Goal: Task Accomplishment & Management: Use online tool/utility

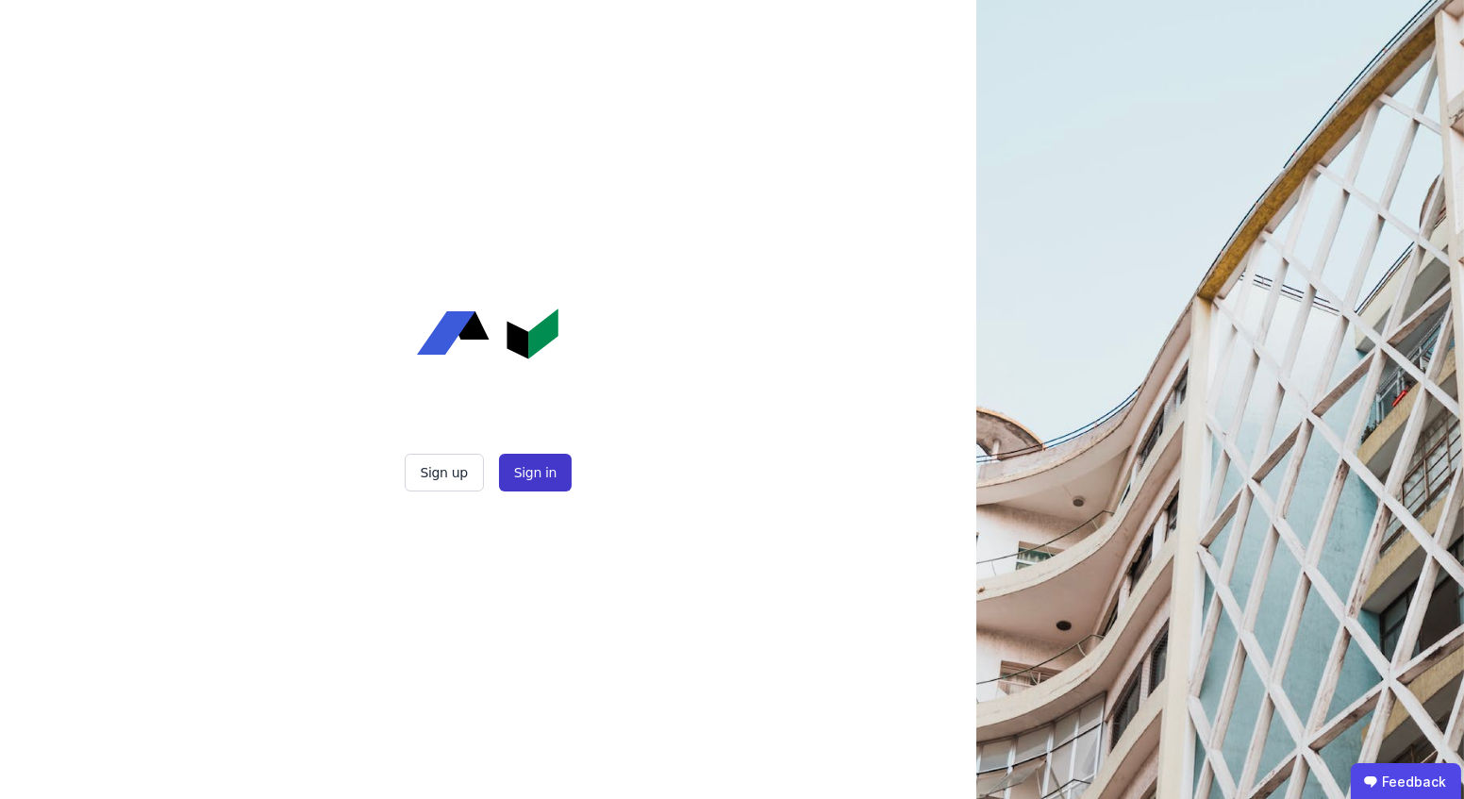
drag, startPoint x: 541, startPoint y: 492, endPoint x: 553, endPoint y: 463, distance: 30.8
click at [553, 463] on div "Sign up Sign in" at bounding box center [488, 399] width 472 height 799
click at [553, 463] on button "Sign in" at bounding box center [535, 473] width 73 height 38
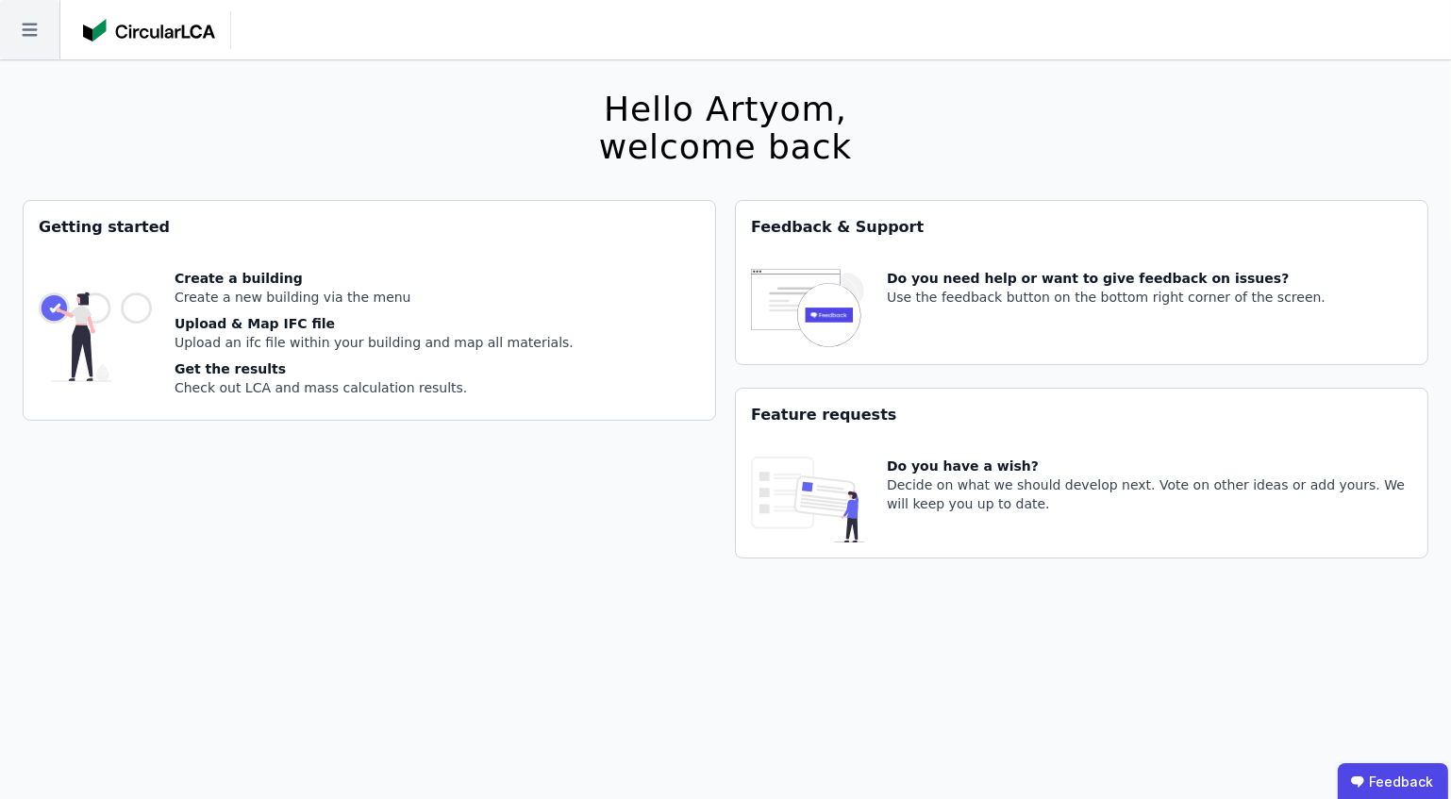
click at [49, 29] on icon at bounding box center [29, 29] width 59 height 59
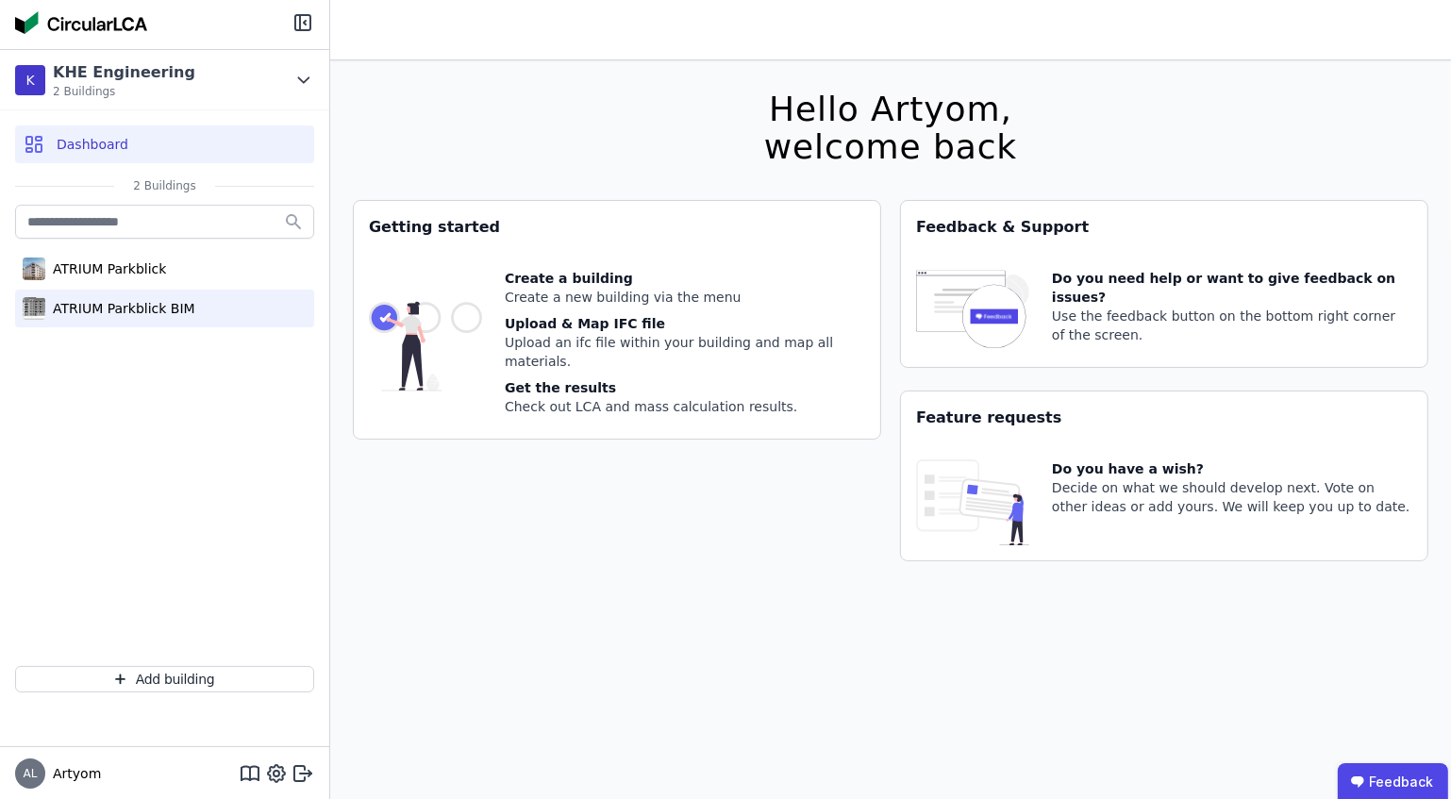
click at [109, 304] on div "ATRIUM Parkblick BIM" at bounding box center [120, 308] width 150 height 19
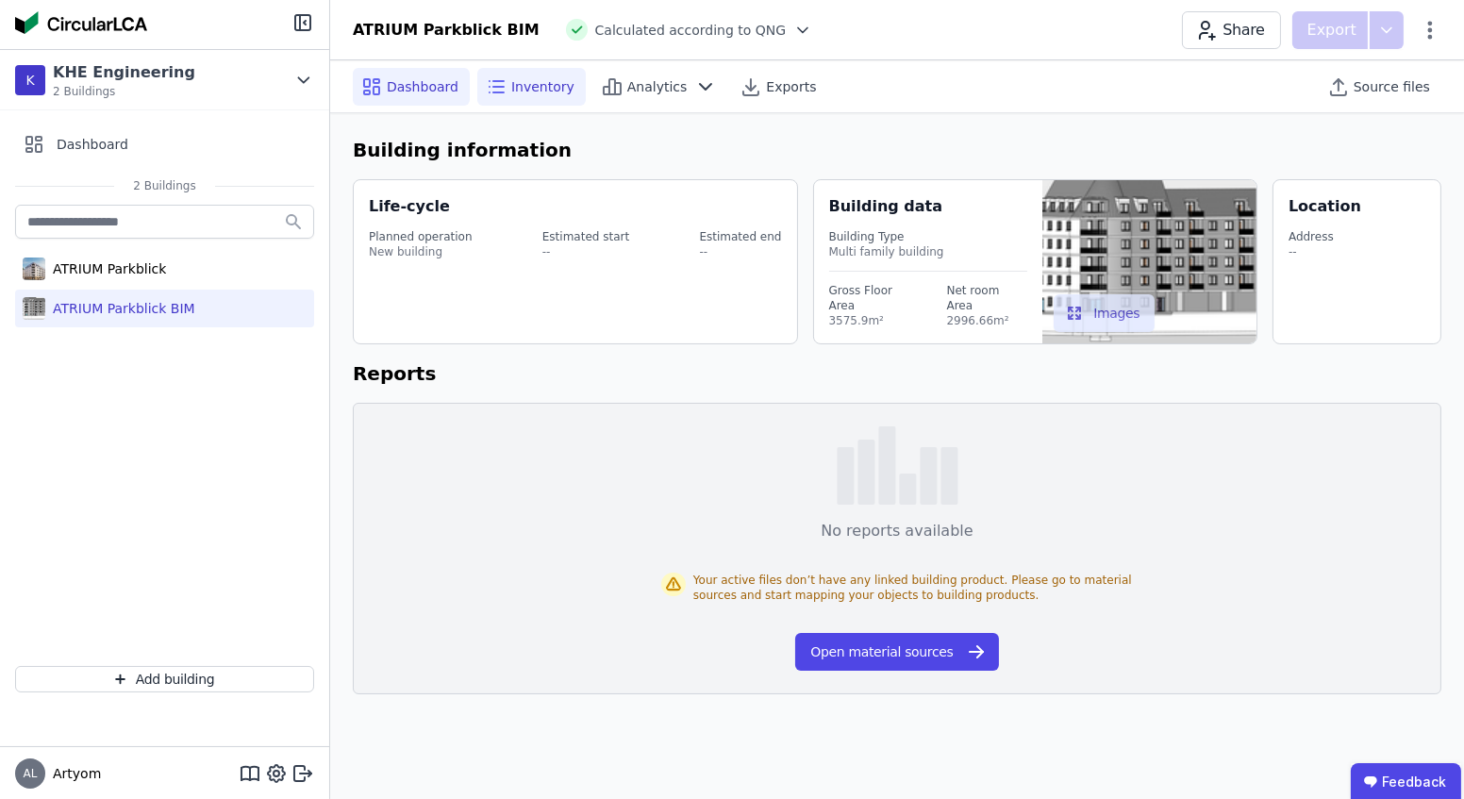
click at [542, 83] on span "Inventory" at bounding box center [542, 86] width 63 height 19
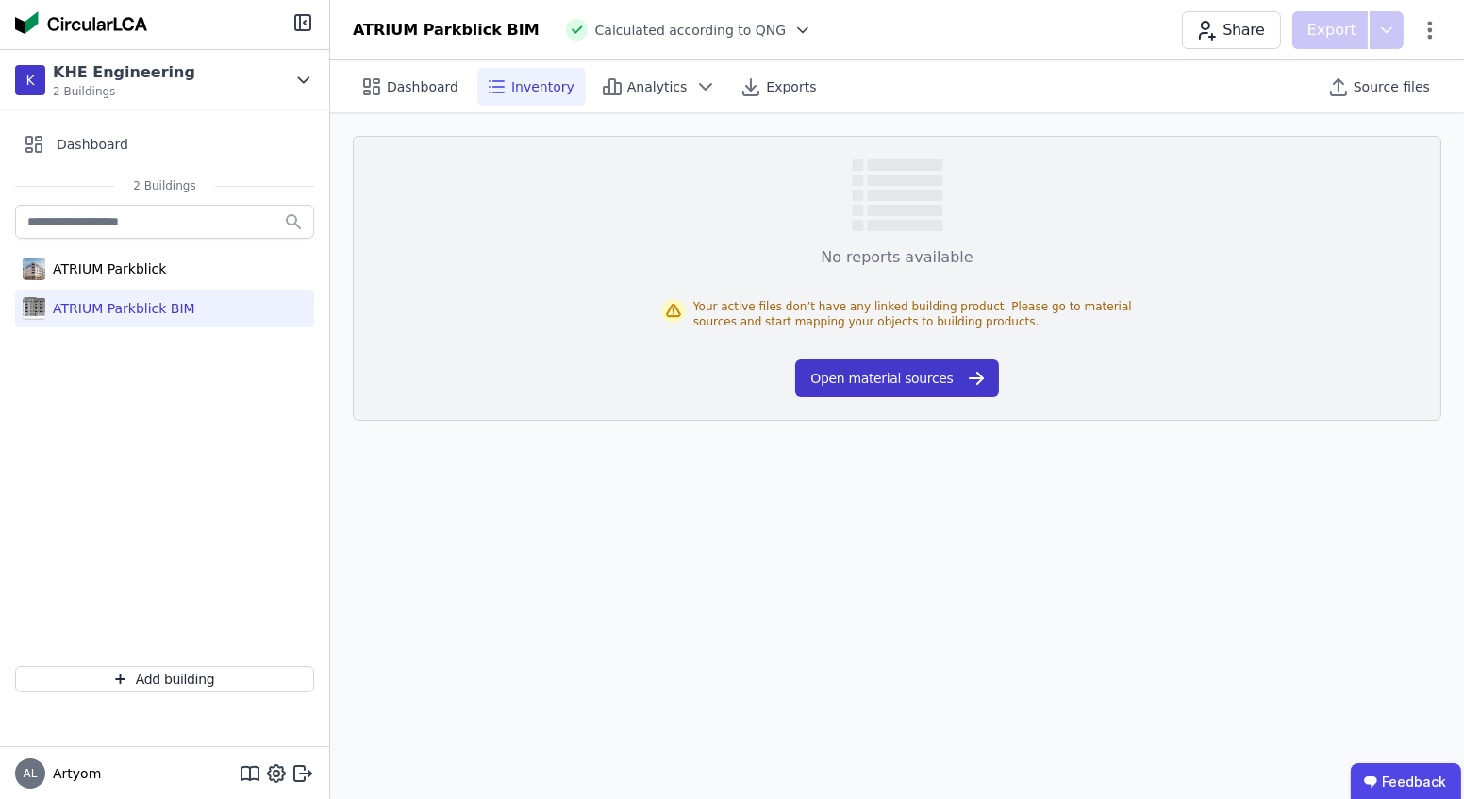
click at [890, 363] on button "Open material sources" at bounding box center [896, 378] width 203 height 38
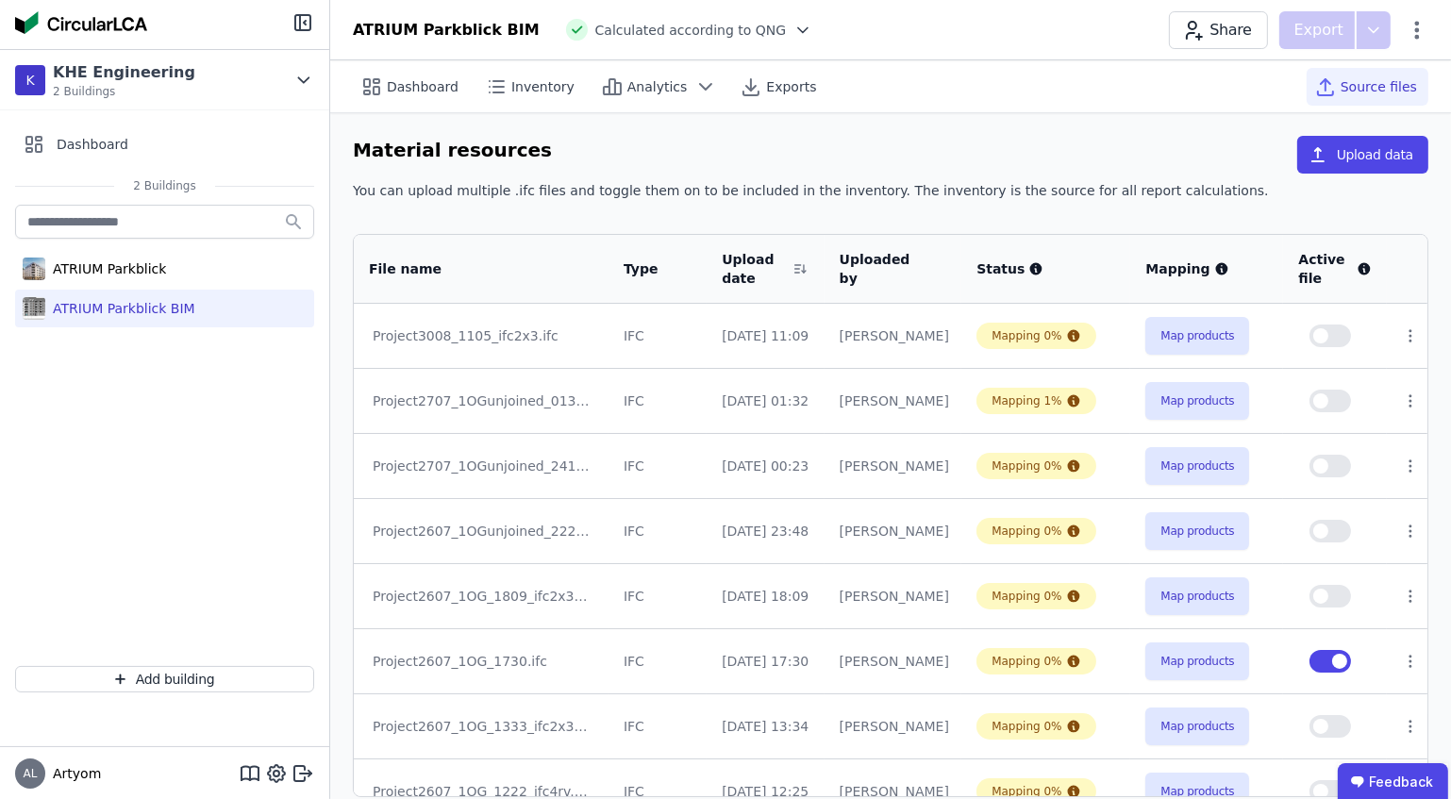
click at [1184, 314] on td "Map products" at bounding box center [1206, 336] width 153 height 64
click at [1184, 325] on button "Map products" at bounding box center [1197, 336] width 104 height 38
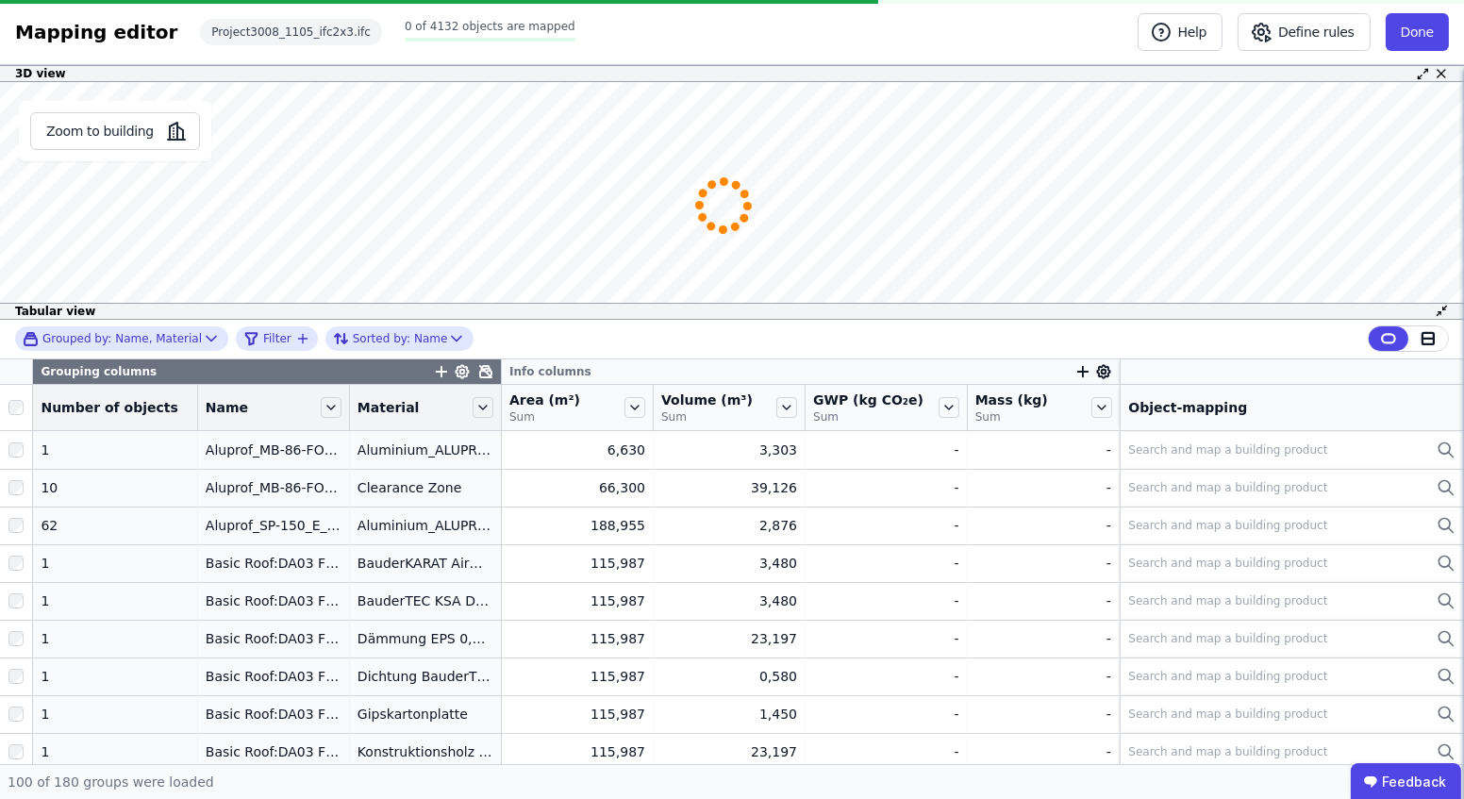
click at [1075, 372] on icon "button" at bounding box center [1083, 371] width 17 height 17
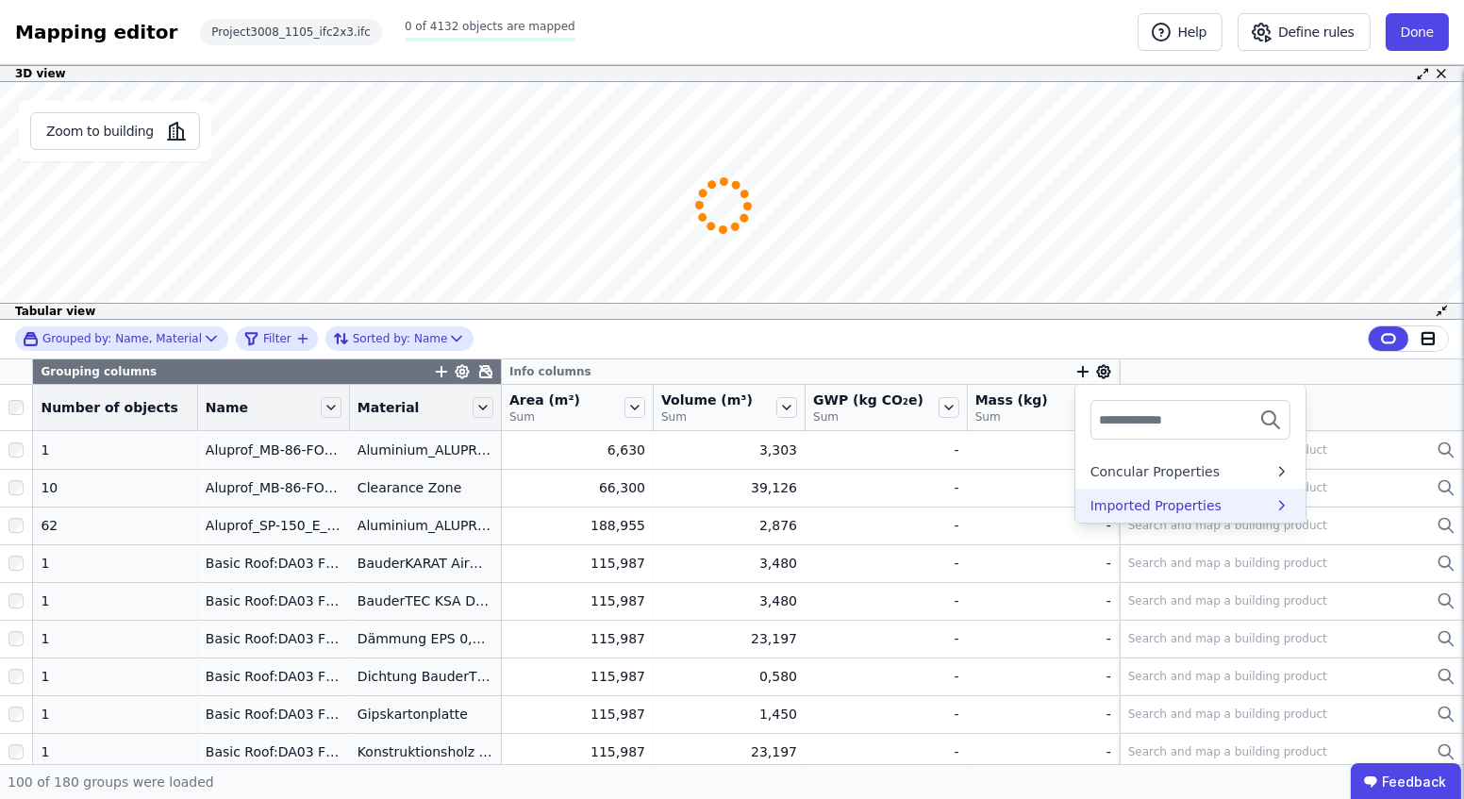
click at [1109, 507] on div "Imported Properties" at bounding box center [1156, 505] width 131 height 19
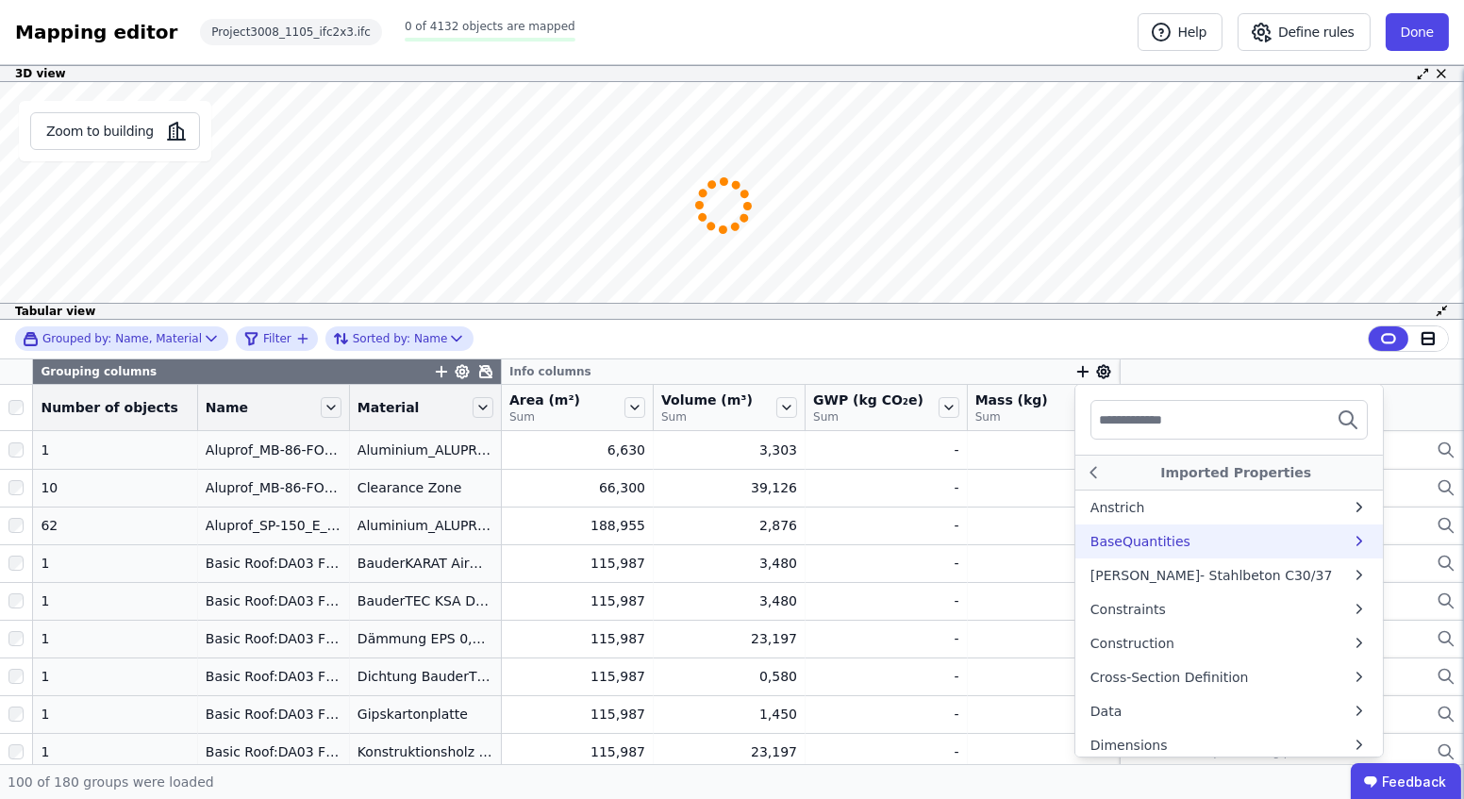
click at [1116, 542] on div "BaseQuantities" at bounding box center [1141, 541] width 100 height 19
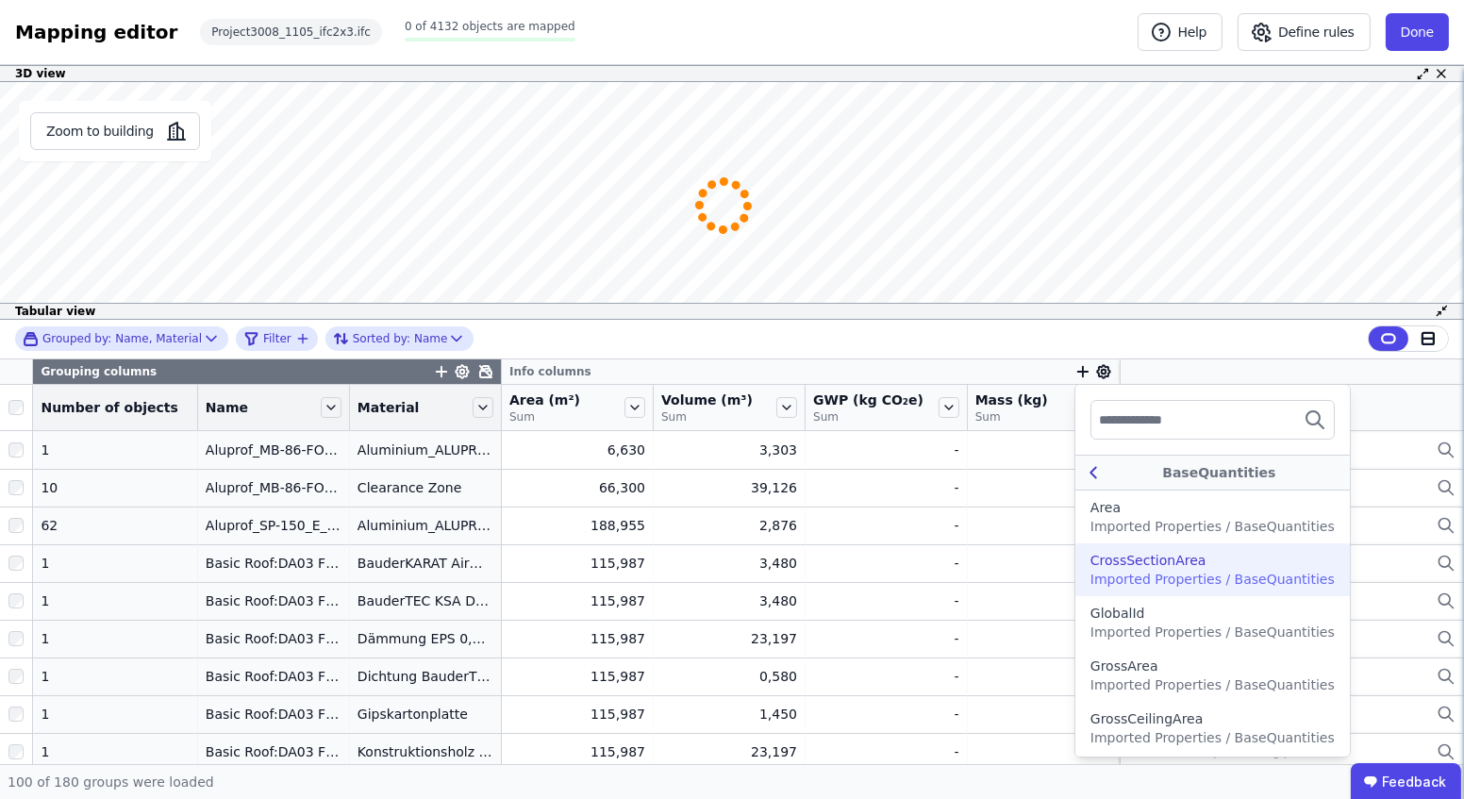
click at [1076, 456] on div "BaseQuantities" at bounding box center [1213, 473] width 275 height 36
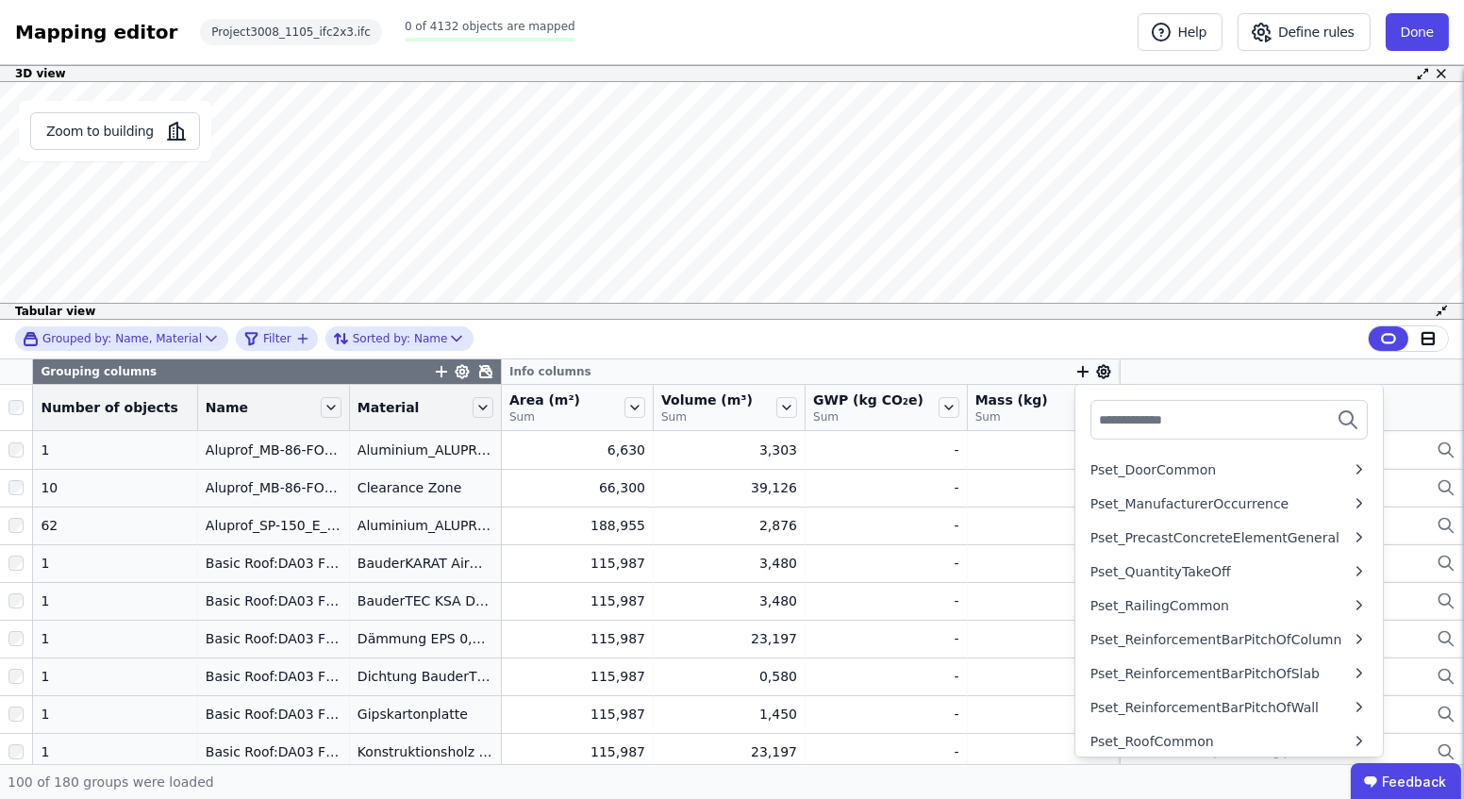
scroll to position [1167, 0]
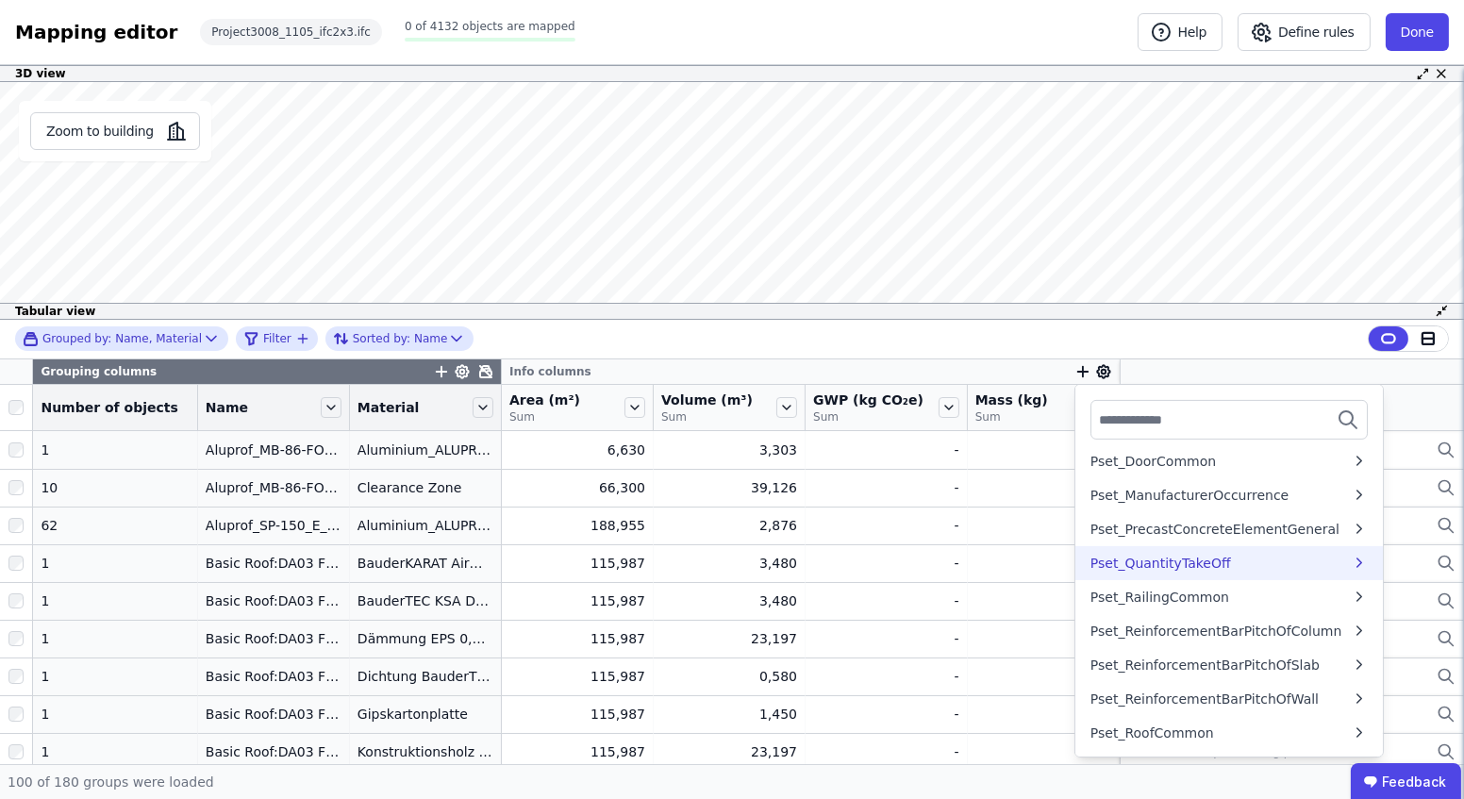
click at [1147, 562] on div "Pset_QuantityTakeOff" at bounding box center [1161, 563] width 141 height 19
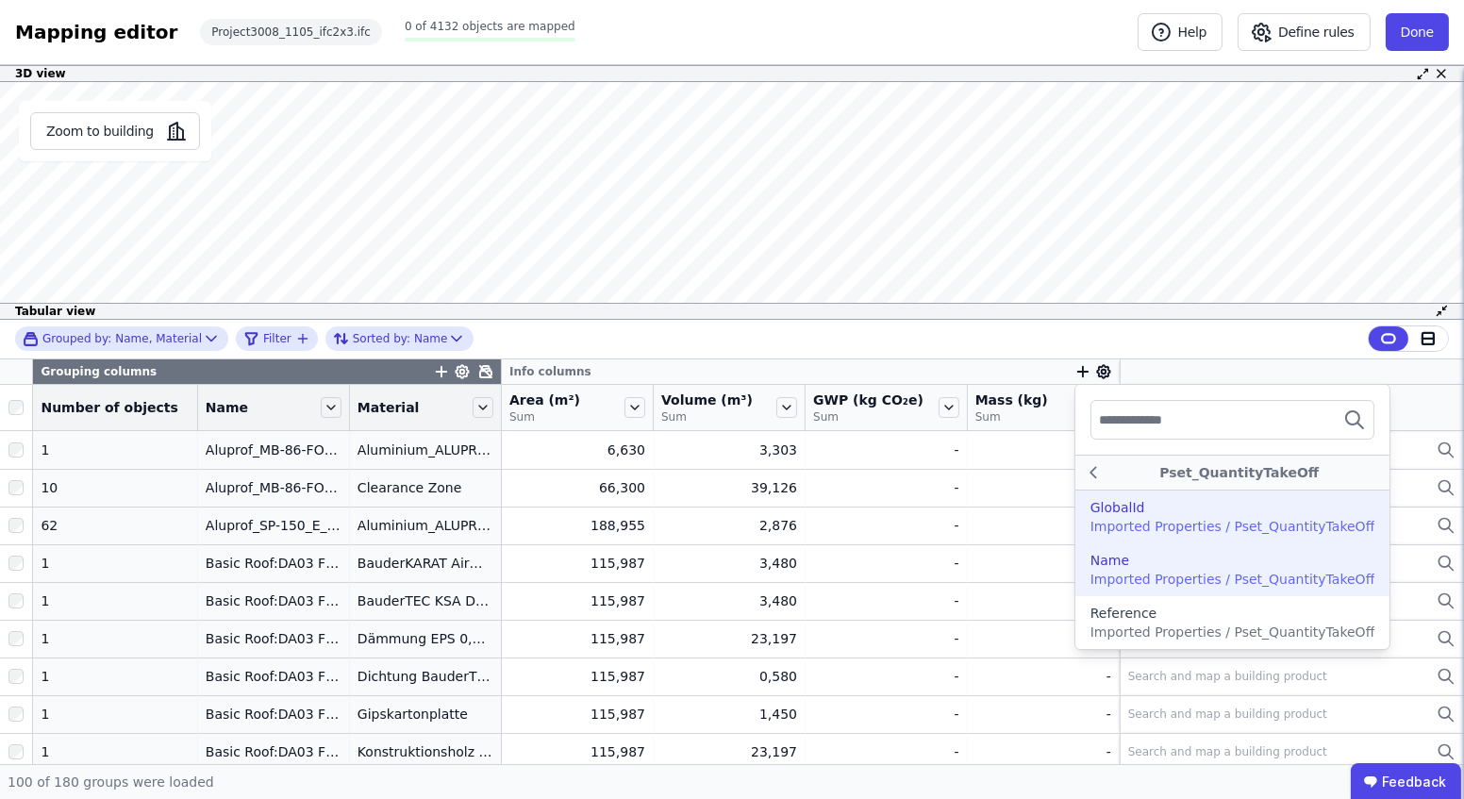
scroll to position [101, 0]
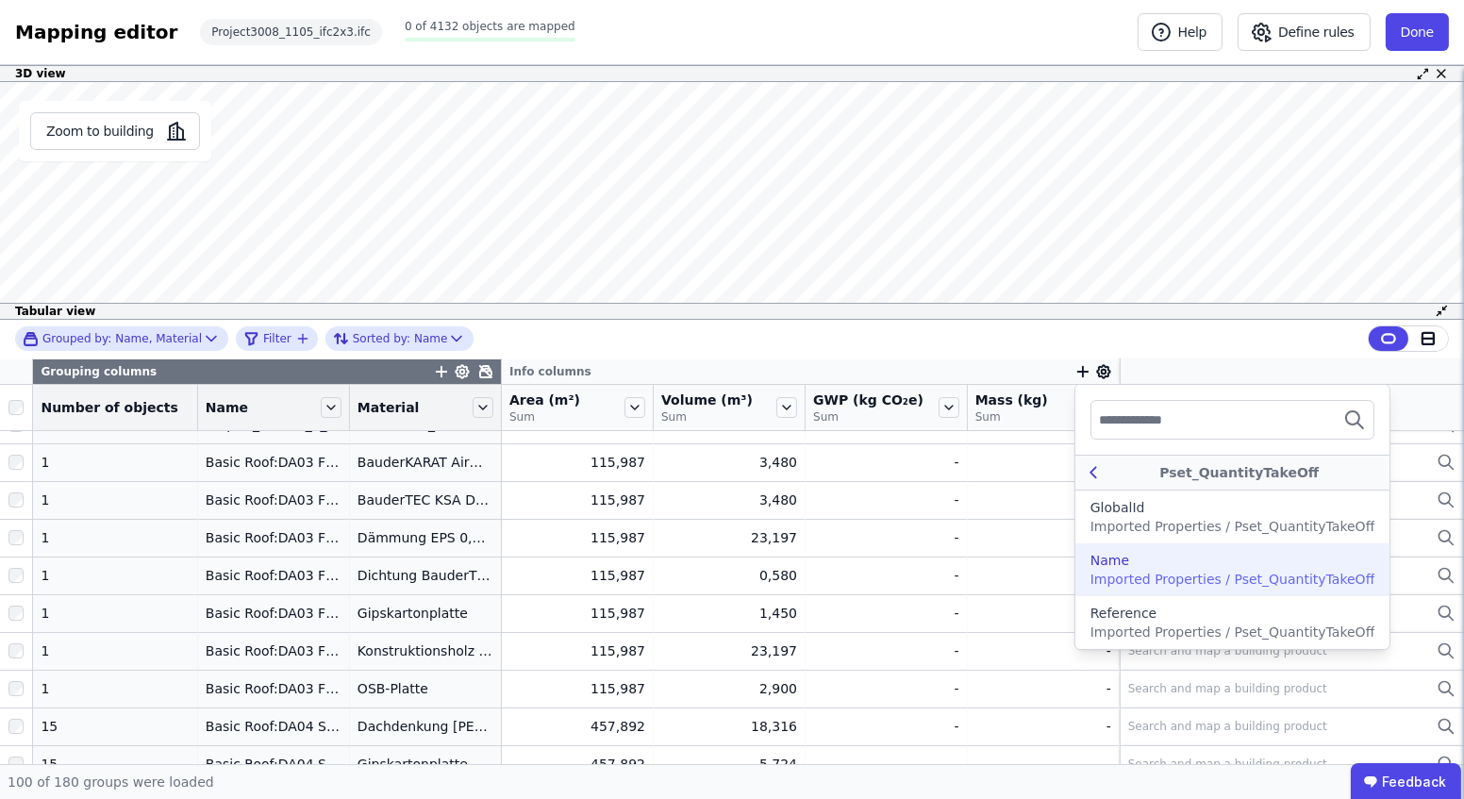
click at [1083, 462] on icon at bounding box center [1093, 472] width 21 height 23
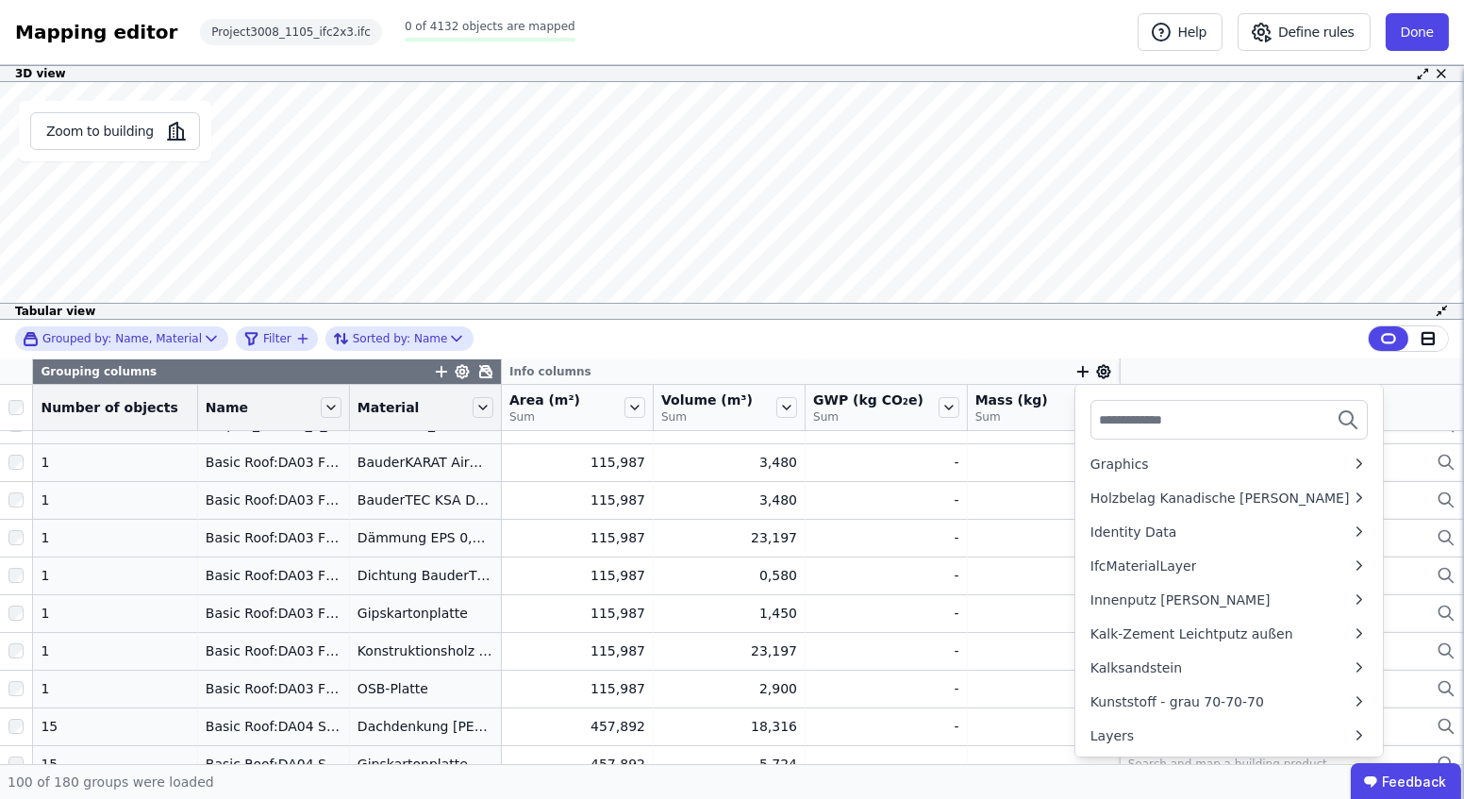
scroll to position [0, 0]
